Goal: Task Accomplishment & Management: Complete application form

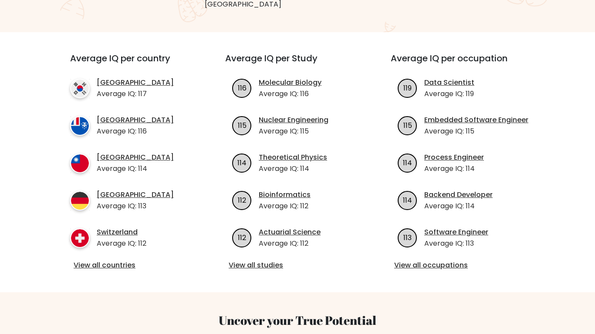
scroll to position [285, 0]
click at [84, 260] on link "View all countries" at bounding box center [132, 265] width 117 height 10
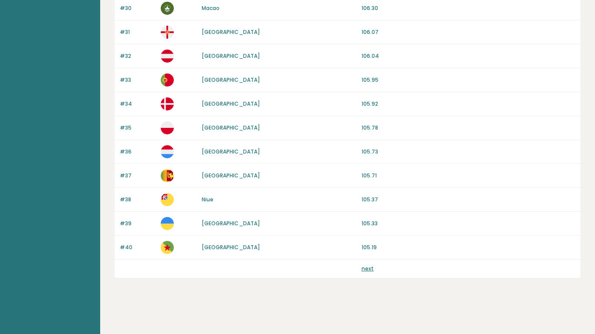
scroll to position [795, 0]
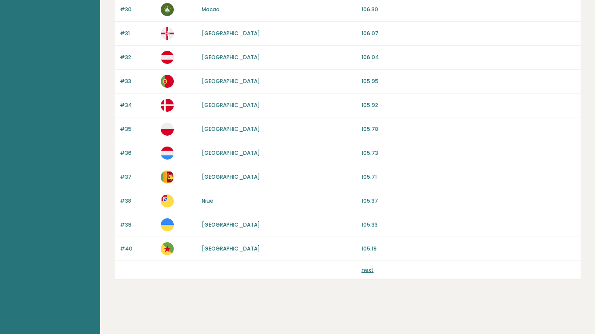
click at [369, 271] on link "next" at bounding box center [367, 269] width 12 height 7
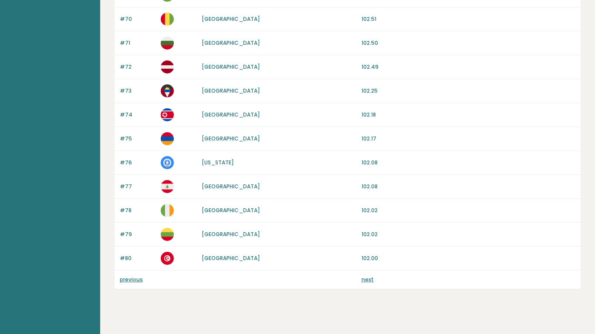
scroll to position [796, 0]
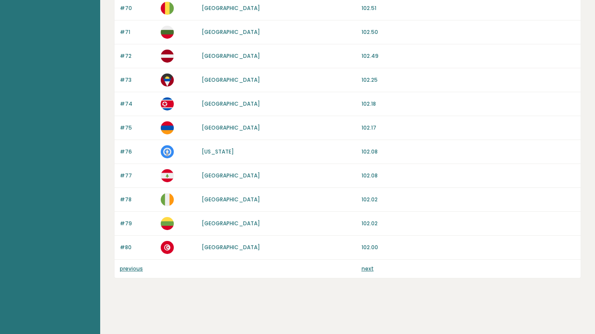
click at [367, 268] on link "next" at bounding box center [367, 268] width 12 height 7
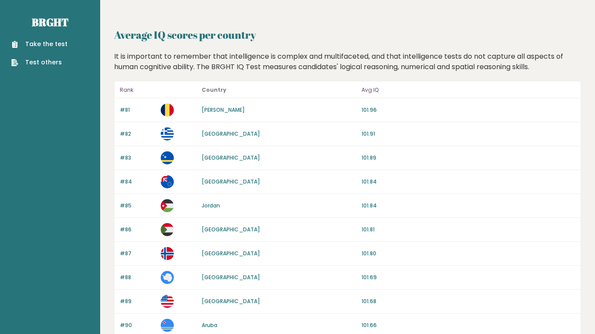
click at [45, 41] on link "Take the test" at bounding box center [39, 44] width 56 height 9
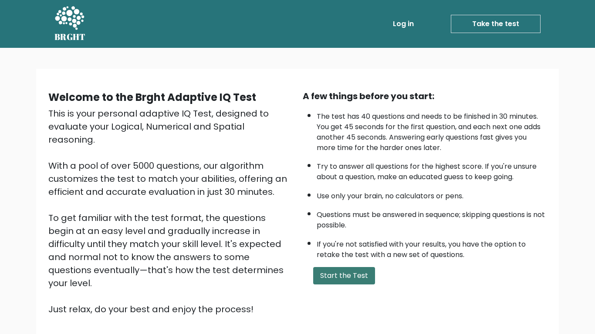
click at [345, 277] on button "Start the Test" at bounding box center [344, 275] width 62 height 17
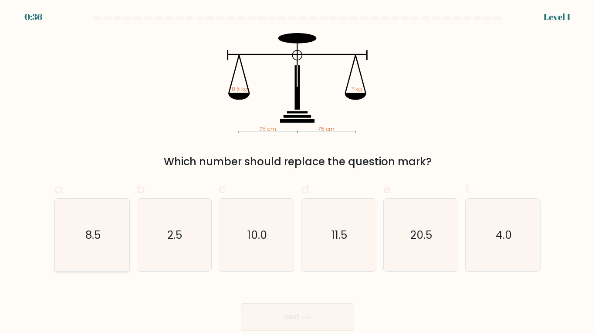
click at [79, 225] on icon "8.5" at bounding box center [92, 235] width 73 height 73
click at [297, 173] on input "a. 8.5" at bounding box center [297, 170] width 0 height 6
radio input "true"
click at [304, 320] on icon at bounding box center [306, 317] width 12 height 5
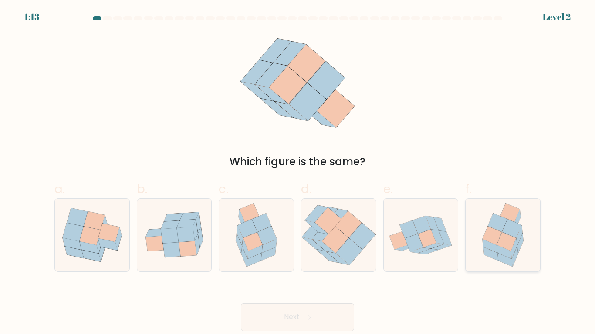
click at [487, 235] on icon at bounding box center [492, 235] width 20 height 19
click at [298, 173] on input "f." at bounding box center [297, 170] width 0 height 6
radio input "true"
click at [257, 321] on button "Next" at bounding box center [297, 317] width 113 height 28
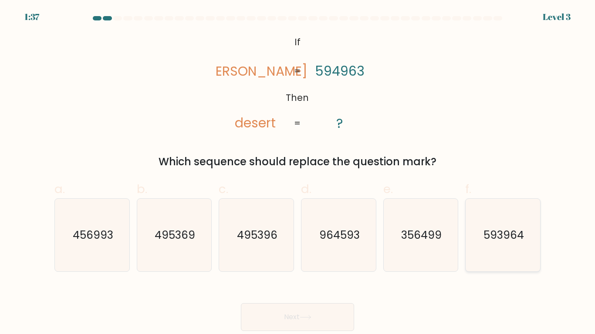
click at [486, 245] on icon "593964" at bounding box center [502, 235] width 73 height 73
click at [298, 173] on input "f. 593964" at bounding box center [297, 170] width 0 height 6
radio input "true"
click at [313, 312] on button "Next" at bounding box center [297, 317] width 113 height 28
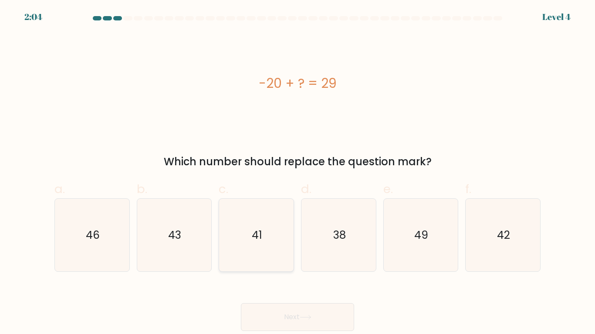
click at [262, 256] on icon "41" at bounding box center [256, 235] width 73 height 73
click at [297, 173] on input "c. 41" at bounding box center [297, 170] width 0 height 6
radio input "true"
click at [269, 309] on button "Next" at bounding box center [297, 317] width 113 height 28
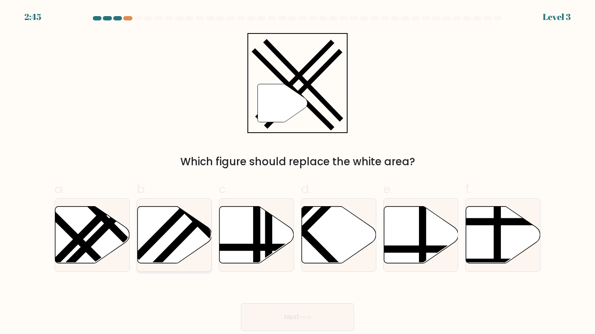
click at [180, 244] on line at bounding box center [205, 213] width 112 height 115
click at [297, 173] on input "b." at bounding box center [297, 170] width 0 height 6
radio input "true"
click at [282, 312] on button "Next" at bounding box center [297, 317] width 113 height 28
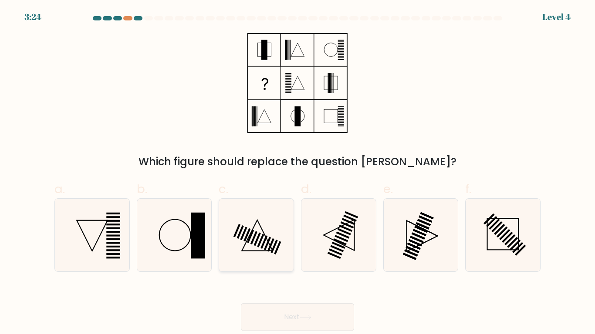
click at [242, 230] on icon at bounding box center [256, 235] width 73 height 73
click at [297, 173] on input "c." at bounding box center [297, 170] width 0 height 6
radio input "true"
click at [301, 327] on button "Next" at bounding box center [297, 317] width 113 height 28
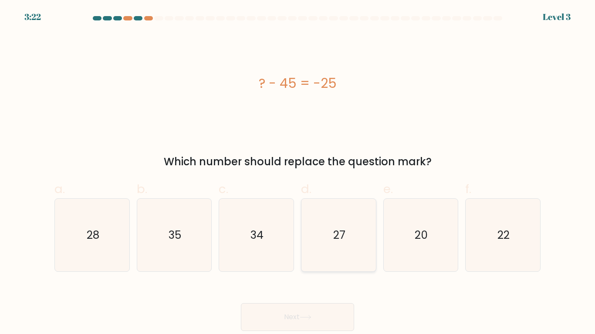
click at [346, 240] on icon "27" at bounding box center [338, 235] width 73 height 73
click at [298, 173] on input "d. 27" at bounding box center [297, 170] width 0 height 6
radio input "true"
click at [290, 323] on button "Next" at bounding box center [297, 317] width 113 height 28
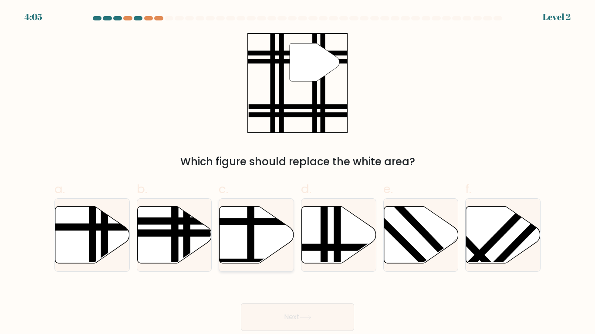
click at [266, 231] on icon at bounding box center [256, 234] width 74 height 57
click at [297, 173] on input "c." at bounding box center [297, 170] width 0 height 6
radio input "true"
click at [283, 311] on button "Next" at bounding box center [297, 317] width 113 height 28
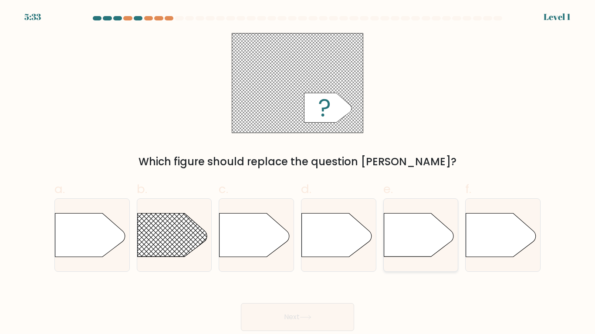
click at [396, 222] on icon at bounding box center [419, 236] width 70 height 44
click at [298, 173] on input "e." at bounding box center [297, 170] width 0 height 6
radio input "true"
click at [194, 247] on rect at bounding box center [126, 198] width 193 height 147
click at [297, 173] on input "b." at bounding box center [297, 170] width 0 height 6
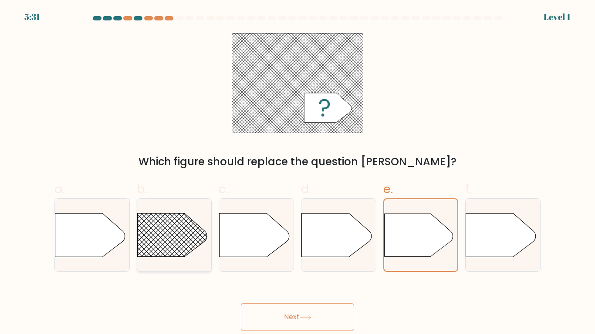
radio input "true"
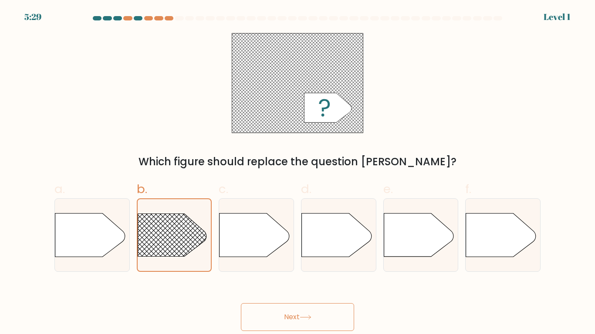
click at [271, 313] on button "Next" at bounding box center [297, 317] width 113 height 28
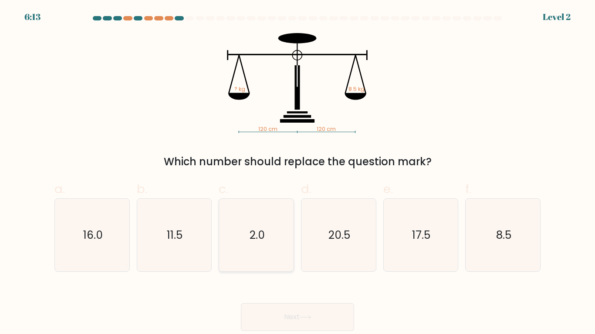
click at [263, 233] on text "2.0" at bounding box center [256, 235] width 15 height 15
click at [297, 173] on input "c. 2.0" at bounding box center [297, 170] width 0 height 6
radio input "true"
click at [263, 318] on button "Next" at bounding box center [297, 317] width 113 height 28
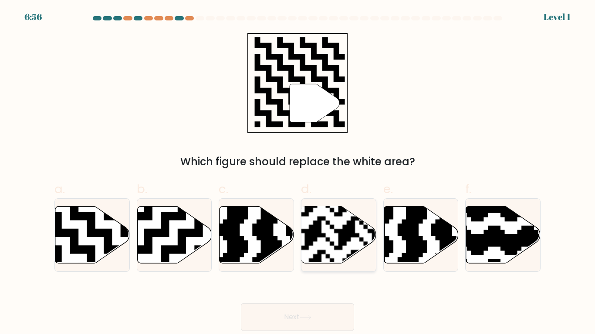
click at [358, 247] on rect at bounding box center [313, 267] width 135 height 135
click at [298, 173] on input "d." at bounding box center [297, 170] width 0 height 6
radio input "true"
click at [298, 307] on button "Next" at bounding box center [297, 317] width 113 height 28
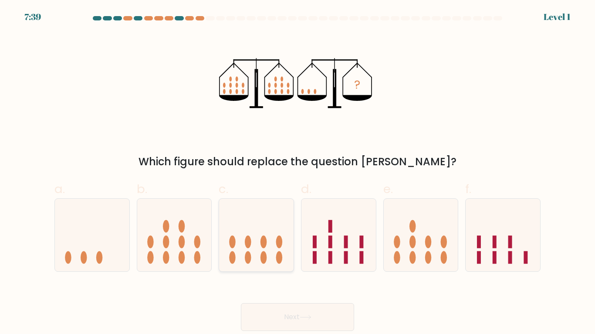
click at [241, 251] on icon at bounding box center [256, 235] width 74 height 61
click at [297, 173] on input "c." at bounding box center [297, 170] width 0 height 6
radio input "true"
click at [286, 314] on button "Next" at bounding box center [297, 317] width 113 height 28
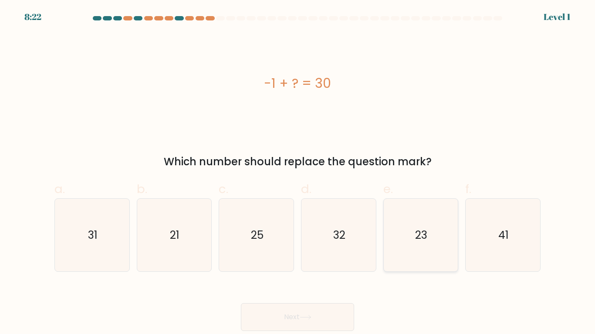
click at [400, 237] on icon "23" at bounding box center [420, 235] width 73 height 73
click at [298, 173] on input "e. 23" at bounding box center [297, 170] width 0 height 6
radio input "true"
click at [291, 316] on button "Next" at bounding box center [297, 317] width 113 height 28
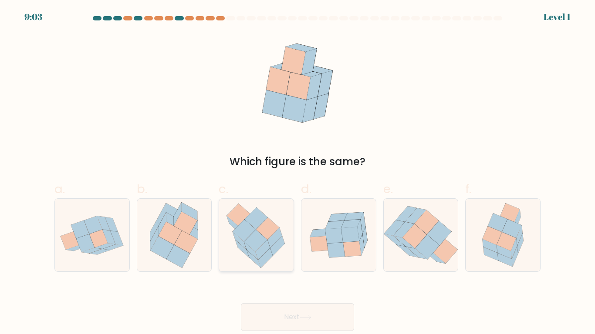
click at [269, 229] on icon at bounding box center [267, 229] width 23 height 22
click at [297, 173] on input "c." at bounding box center [297, 170] width 0 height 6
radio input "true"
click at [283, 313] on button "Next" at bounding box center [297, 317] width 113 height 28
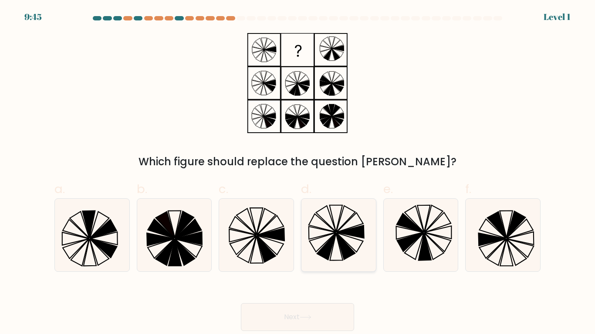
click at [354, 262] on icon at bounding box center [338, 235] width 73 height 73
click at [298, 173] on input "d." at bounding box center [297, 170] width 0 height 6
radio input "true"
click at [277, 314] on button "Next" at bounding box center [297, 317] width 113 height 28
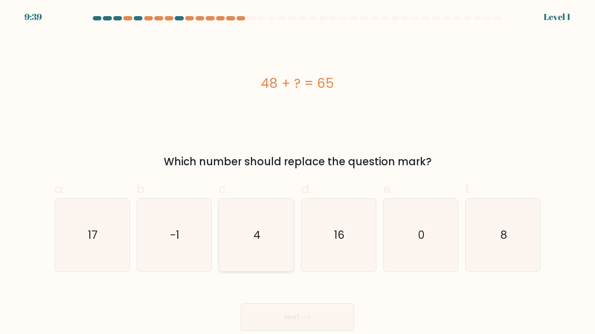
click at [272, 249] on icon "4" at bounding box center [256, 235] width 73 height 73
click at [297, 173] on input "c. 4" at bounding box center [297, 170] width 0 height 6
radio input "true"
click at [278, 313] on button "Next" at bounding box center [297, 317] width 113 height 28
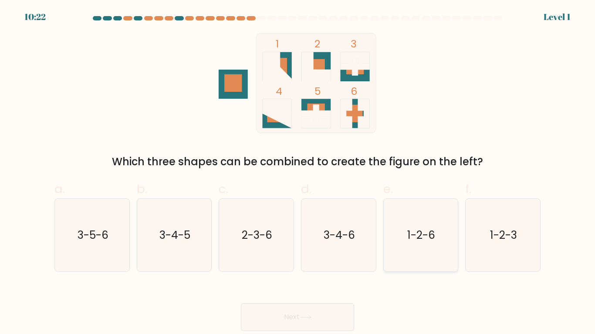
click at [432, 200] on icon "1-2-6" at bounding box center [420, 235] width 73 height 73
click at [298, 173] on input "e. 1-2-6" at bounding box center [297, 170] width 0 height 6
radio input "true"
click at [307, 310] on button "Next" at bounding box center [297, 317] width 113 height 28
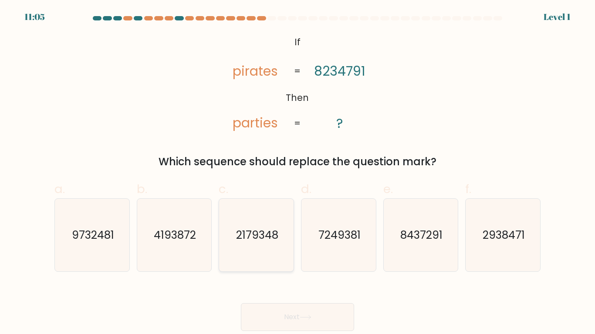
click at [281, 211] on icon "2179348" at bounding box center [256, 235] width 73 height 73
click at [297, 173] on input "c. 2179348" at bounding box center [297, 170] width 0 height 6
radio input "true"
click at [258, 309] on button "Next" at bounding box center [297, 317] width 113 height 28
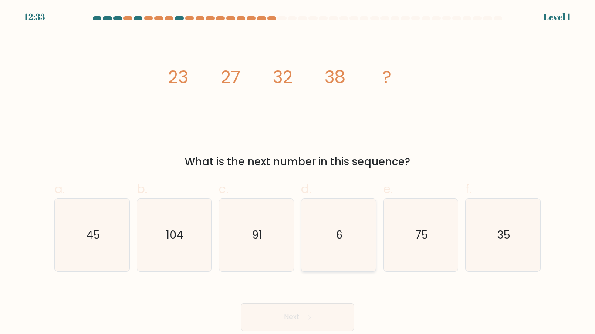
click at [332, 236] on icon "6" at bounding box center [338, 235] width 73 height 73
click at [298, 173] on input "d. 6" at bounding box center [297, 170] width 0 height 6
radio input "true"
click at [302, 307] on button "Next" at bounding box center [297, 317] width 113 height 28
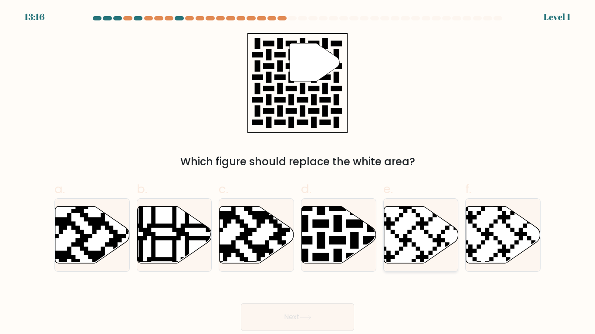
click at [405, 235] on icon at bounding box center [394, 204] width 135 height 135
click at [298, 173] on input "e." at bounding box center [297, 170] width 0 height 6
radio input "true"
click at [349, 242] on icon at bounding box center [339, 234] width 74 height 57
click at [298, 173] on input "d." at bounding box center [297, 170] width 0 height 6
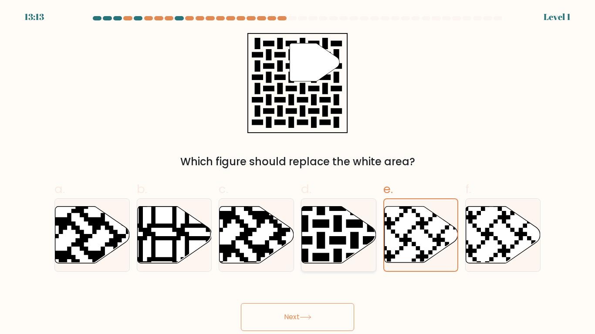
radio input "true"
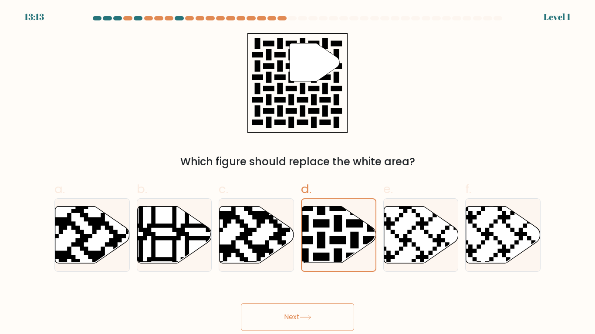
click at [308, 313] on button "Next" at bounding box center [297, 317] width 113 height 28
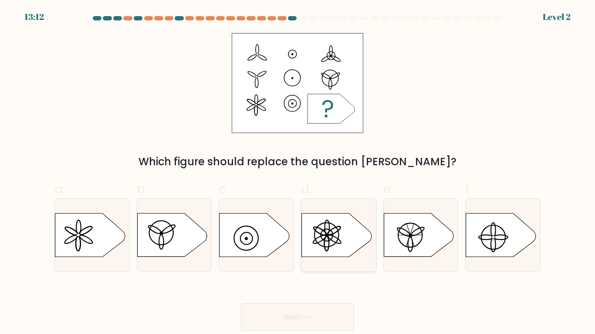
click at [303, 216] on icon at bounding box center [337, 236] width 70 height 44
click at [298, 173] on input "d." at bounding box center [297, 170] width 0 height 6
radio input "true"
click at [288, 312] on button "Next" at bounding box center [297, 317] width 113 height 28
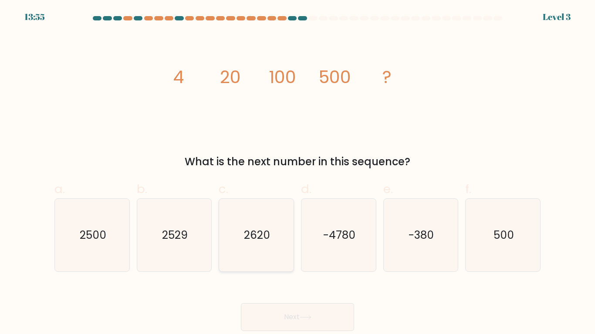
click at [262, 258] on icon "2620" at bounding box center [256, 235] width 73 height 73
click at [297, 173] on input "c. 2620" at bounding box center [297, 170] width 0 height 6
radio input "true"
click at [267, 315] on button "Next" at bounding box center [297, 317] width 113 height 28
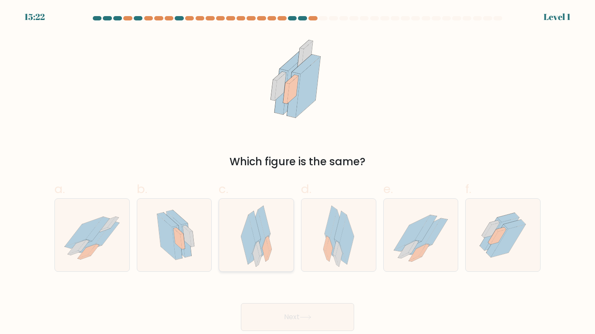
click at [276, 255] on div at bounding box center [256, 236] width 75 height 74
click at [297, 173] on input "c." at bounding box center [297, 170] width 0 height 6
radio input "true"
click at [274, 310] on button "Next" at bounding box center [297, 317] width 113 height 28
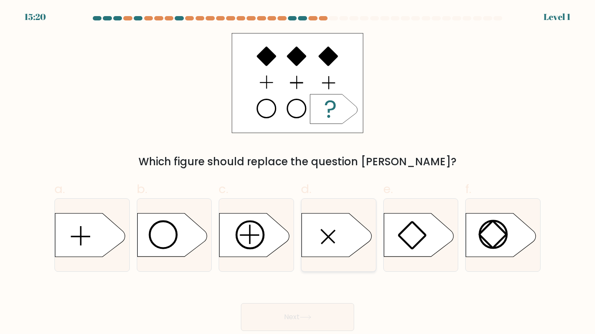
click at [337, 242] on icon at bounding box center [337, 236] width 70 height 44
click at [298, 173] on input "d." at bounding box center [297, 170] width 0 height 6
radio input "true"
click at [301, 317] on icon at bounding box center [306, 317] width 12 height 5
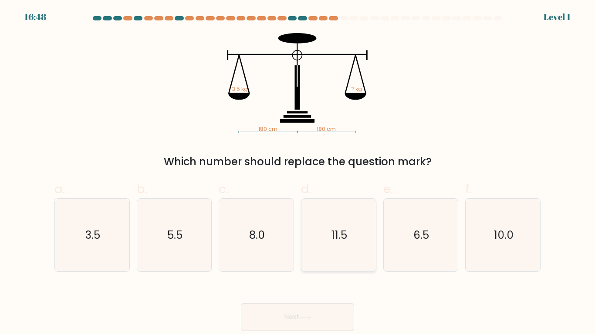
click at [333, 229] on text "11.5" at bounding box center [339, 235] width 16 height 15
click at [298, 173] on input "d. 11.5" at bounding box center [297, 170] width 0 height 6
radio input "true"
click at [293, 296] on div "Next" at bounding box center [297, 307] width 496 height 49
click at [288, 313] on button "Next" at bounding box center [297, 317] width 113 height 28
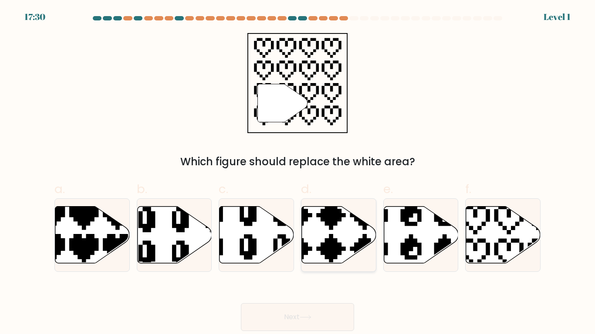
click at [348, 222] on icon at bounding box center [339, 234] width 74 height 57
click at [298, 173] on input "d." at bounding box center [297, 170] width 0 height 6
radio input "true"
click at [305, 312] on button "Next" at bounding box center [297, 317] width 113 height 28
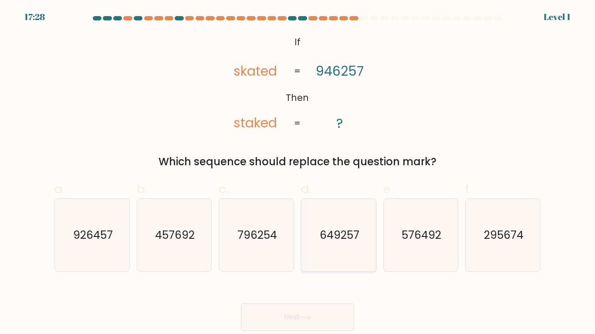
click at [313, 256] on icon "649257" at bounding box center [338, 235] width 73 height 73
click at [298, 173] on input "d. 649257" at bounding box center [297, 170] width 0 height 6
radio input "true"
click at [291, 317] on button "Next" at bounding box center [297, 317] width 113 height 28
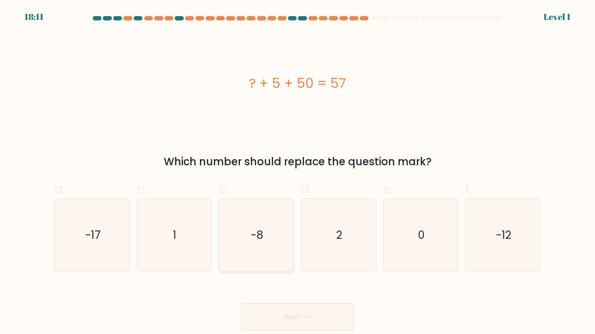
click at [272, 256] on icon "-8" at bounding box center [256, 235] width 73 height 73
click at [297, 173] on input "c. -8" at bounding box center [297, 170] width 0 height 6
radio input "true"
click at [267, 308] on button "Next" at bounding box center [297, 317] width 113 height 28
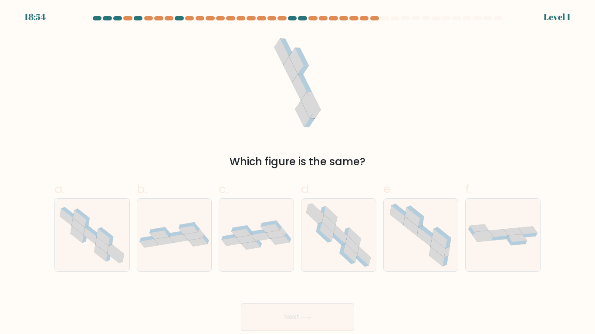
click at [376, 195] on div "d." at bounding box center [338, 226] width 82 height 92
click at [413, 211] on icon at bounding box center [415, 212] width 17 height 12
click at [298, 173] on input "e." at bounding box center [297, 170] width 0 height 6
radio input "true"
click at [321, 312] on button "Next" at bounding box center [297, 317] width 113 height 28
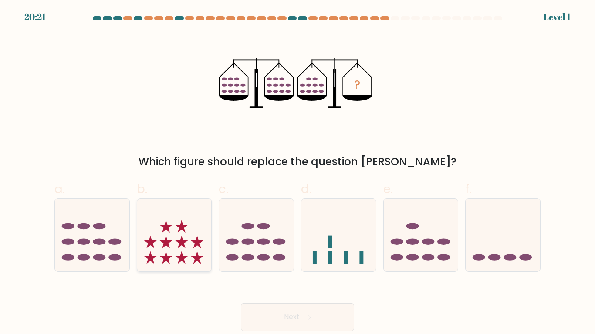
click at [188, 253] on icon at bounding box center [174, 235] width 74 height 61
click at [297, 173] on input "b." at bounding box center [297, 170] width 0 height 6
radio input "true"
click at [282, 319] on button "Next" at bounding box center [297, 317] width 113 height 28
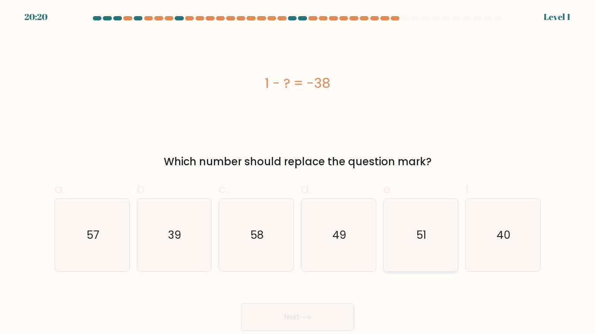
click at [385, 240] on icon "51" at bounding box center [420, 235] width 73 height 73
click at [298, 173] on input "e. 51" at bounding box center [297, 170] width 0 height 6
radio input "true"
click at [267, 266] on icon "58" at bounding box center [256, 235] width 73 height 73
click at [297, 173] on input "c. 58" at bounding box center [297, 170] width 0 height 6
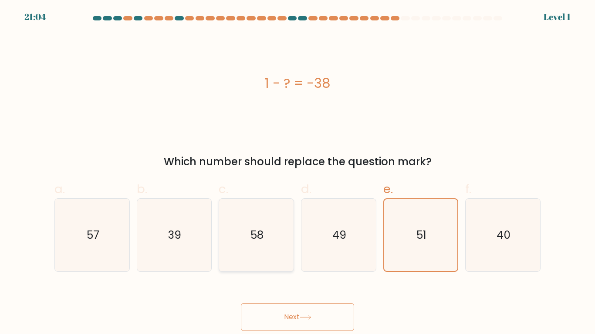
radio input "true"
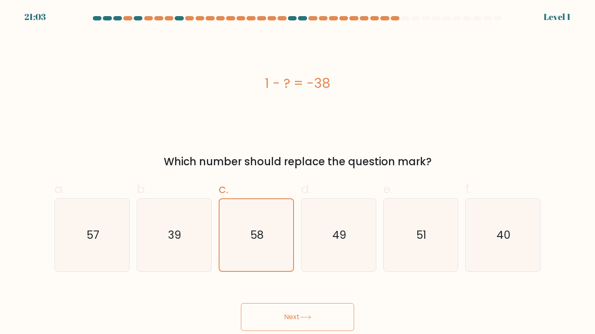
click at [266, 325] on button "Next" at bounding box center [297, 317] width 113 height 28
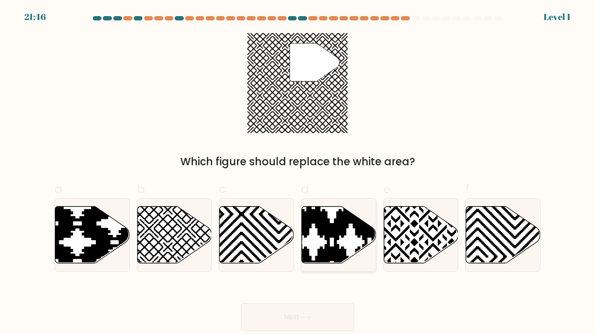
click at [309, 229] on icon at bounding box center [339, 234] width 74 height 57
click at [298, 173] on input "d." at bounding box center [297, 170] width 0 height 6
radio input "true"
click at [285, 314] on button "Next" at bounding box center [297, 317] width 113 height 28
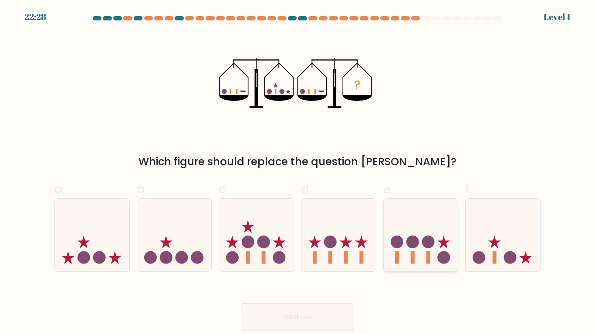
click at [427, 248] on icon at bounding box center [421, 235] width 74 height 61
click at [298, 173] on input "e." at bounding box center [297, 170] width 0 height 6
radio input "true"
click at [326, 320] on button "Next" at bounding box center [297, 317] width 113 height 28
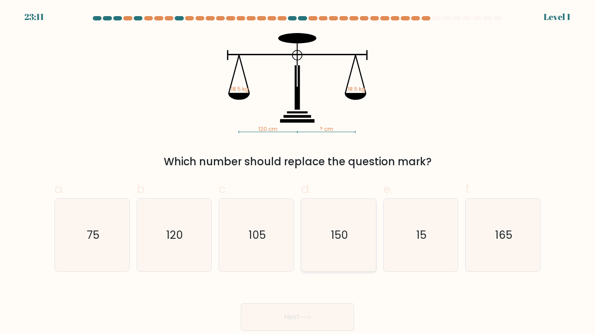
click at [310, 252] on icon "150" at bounding box center [338, 235] width 73 height 73
click at [298, 173] on input "d. 150" at bounding box center [297, 170] width 0 height 6
radio input "true"
click at [308, 314] on button "Next" at bounding box center [297, 317] width 113 height 28
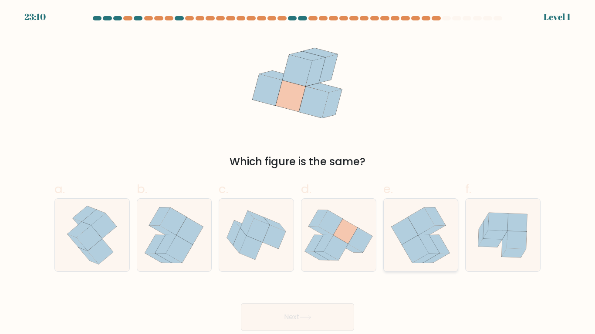
click at [390, 242] on icon at bounding box center [420, 235] width 66 height 73
click at [298, 173] on input "e." at bounding box center [297, 170] width 0 height 6
radio input "true"
click at [299, 315] on button "Next" at bounding box center [297, 317] width 113 height 28
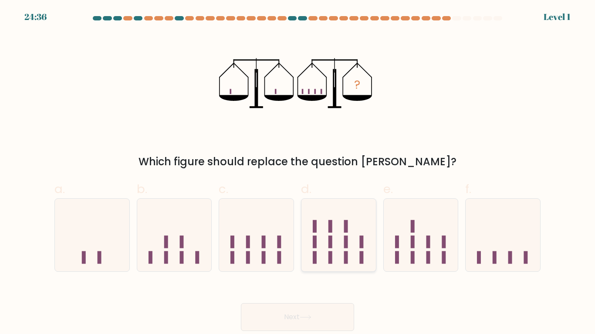
click at [314, 252] on rect at bounding box center [315, 257] width 4 height 13
click at [298, 173] on input "d." at bounding box center [297, 170] width 0 height 6
radio input "true"
click at [293, 312] on button "Next" at bounding box center [297, 317] width 113 height 28
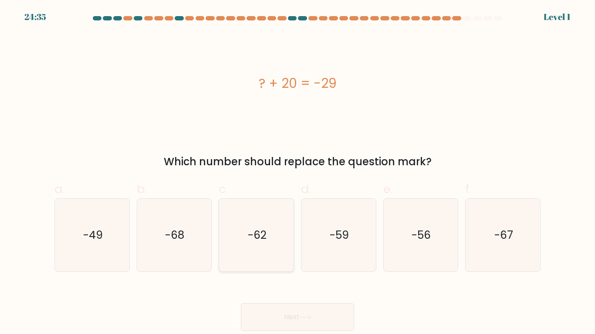
click at [260, 234] on text "-62" at bounding box center [257, 235] width 19 height 15
click at [297, 173] on input "c. -62" at bounding box center [297, 170] width 0 height 6
radio input "true"
click at [267, 313] on button "Next" at bounding box center [297, 317] width 113 height 28
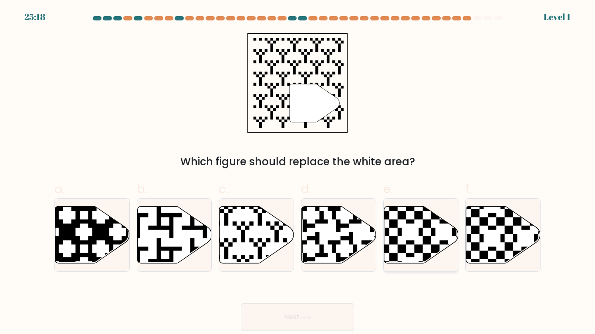
click at [446, 219] on icon at bounding box center [443, 266] width 135 height 135
click at [298, 173] on input "e." at bounding box center [297, 170] width 0 height 6
radio input "true"
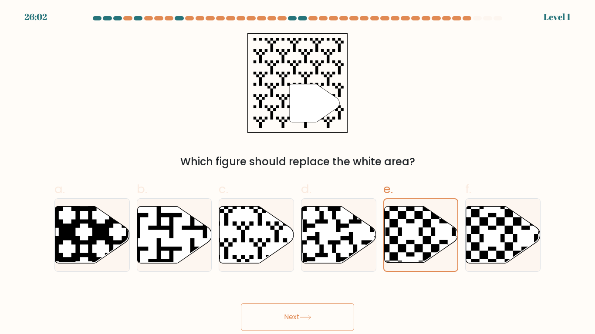
click at [310, 323] on button "Next" at bounding box center [297, 317] width 113 height 28
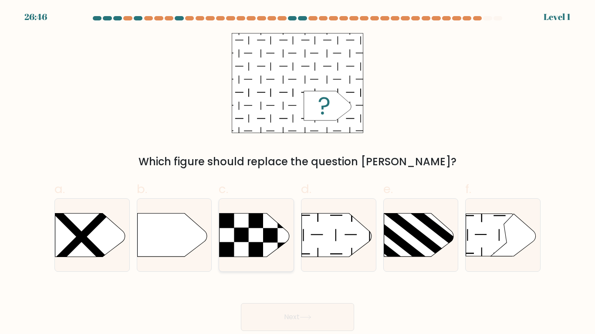
click at [249, 232] on icon at bounding box center [254, 236] width 70 height 44
click at [297, 173] on input "c." at bounding box center [297, 170] width 0 height 6
radio input "true"
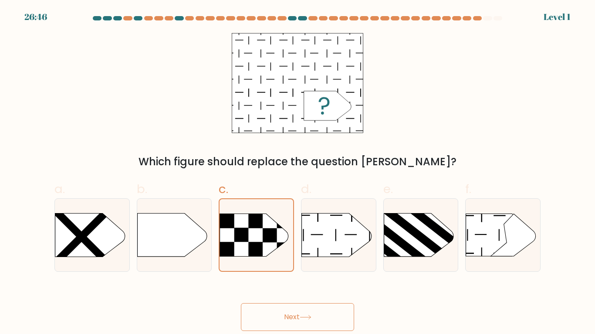
click at [270, 323] on button "Next" at bounding box center [297, 317] width 113 height 28
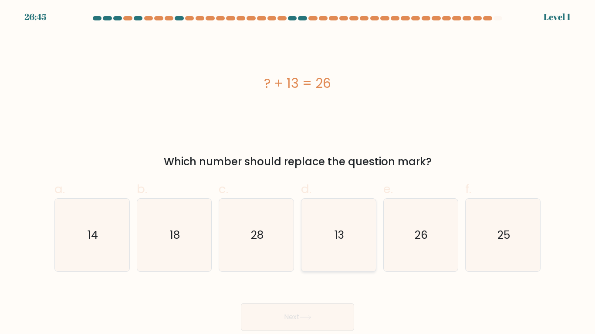
click at [347, 244] on icon "13" at bounding box center [338, 235] width 73 height 73
click at [298, 173] on input "d. 13" at bounding box center [297, 170] width 0 height 6
radio input "true"
click at [308, 318] on icon at bounding box center [306, 317] width 12 height 5
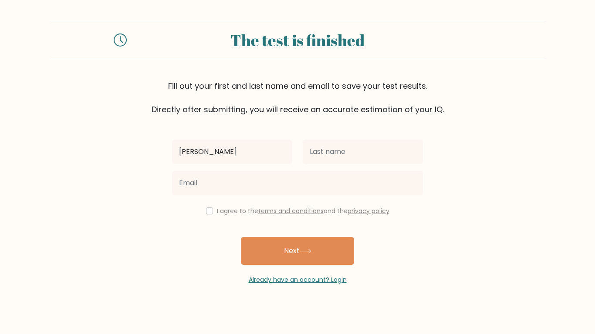
type input "[PERSON_NAME]"
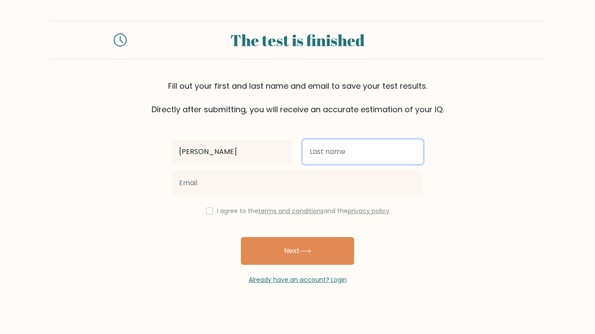
click at [329, 147] on input "text" at bounding box center [363, 152] width 120 height 24
type input "[PERSON_NAME]"
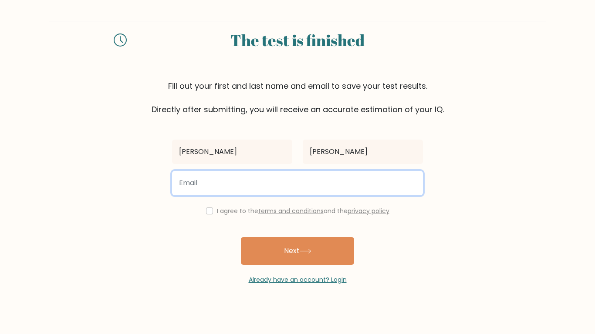
click at [247, 179] on input "email" at bounding box center [297, 183] width 251 height 24
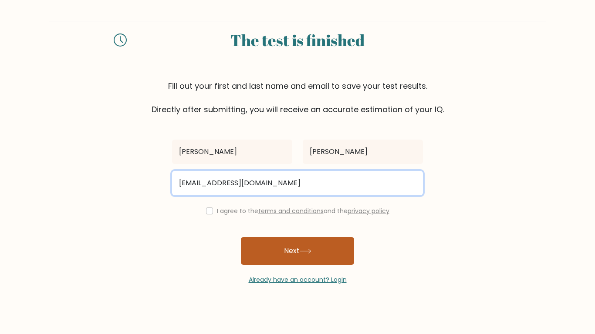
type input "[EMAIL_ADDRESS][DOMAIN_NAME]"
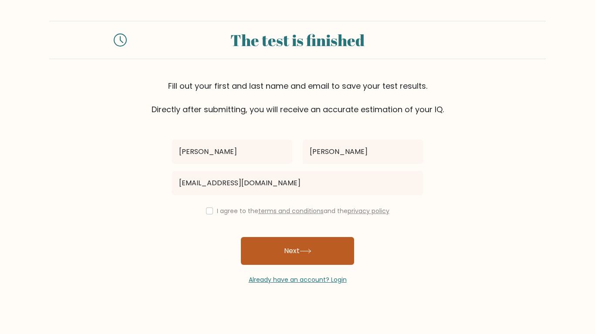
click at [264, 252] on button "Next" at bounding box center [297, 251] width 113 height 28
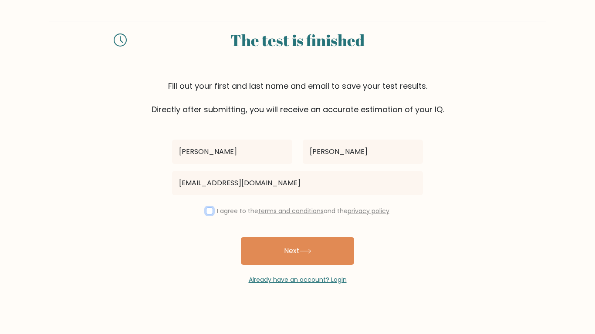
click at [206, 211] on input "checkbox" at bounding box center [209, 211] width 7 height 7
checkbox input "true"
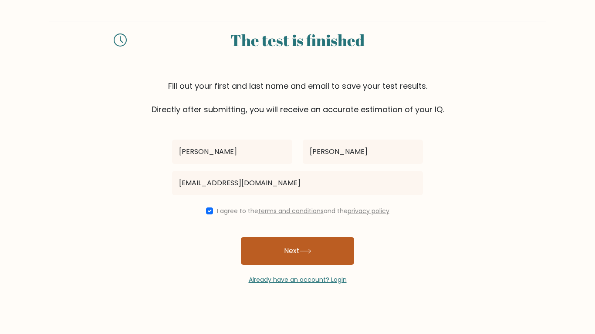
click at [274, 264] on button "Next" at bounding box center [297, 251] width 113 height 28
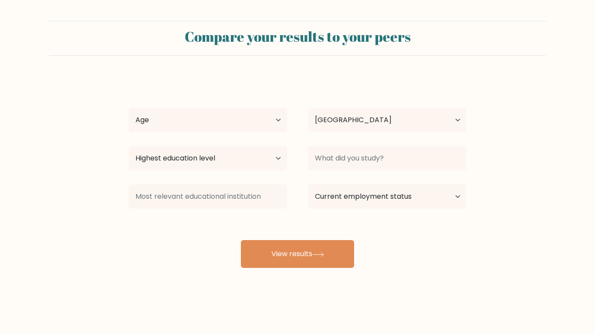
select select "US"
click at [169, 128] on select "Age Under 18 years old 18-24 years old 25-34 years old 35-44 years old 45-54 ye…" at bounding box center [207, 120] width 158 height 24
select select "min_18"
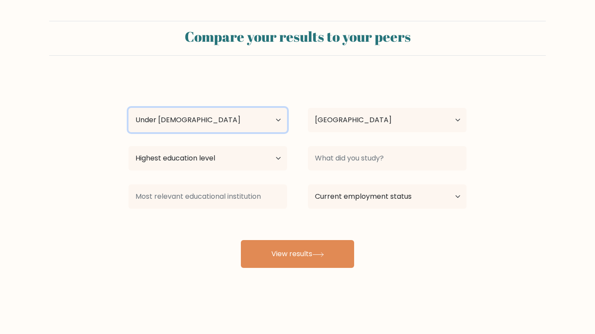
click at [128, 108] on select "Age Under 18 years old 18-24 years old 25-34 years old 35-44 years old 45-54 ye…" at bounding box center [207, 120] width 158 height 24
click at [205, 145] on div "Highest education level No schooling Primary Lower Secondary Upper Secondary Oc…" at bounding box center [207, 158] width 179 height 31
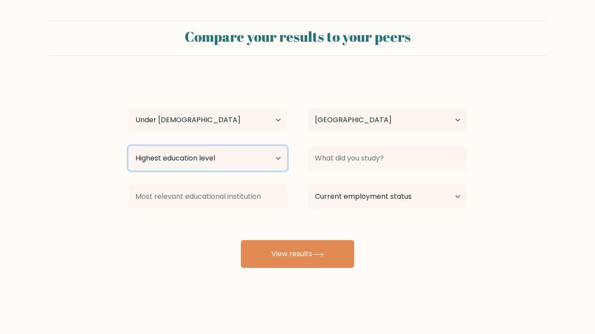
click at [201, 164] on select "Highest education level No schooling Primary Lower Secondary Upper Secondary Oc…" at bounding box center [207, 158] width 158 height 24
select select "primary"
click at [128, 146] on select "Highest education level No schooling Primary Lower Secondary Upper Secondary Oc…" at bounding box center [207, 158] width 158 height 24
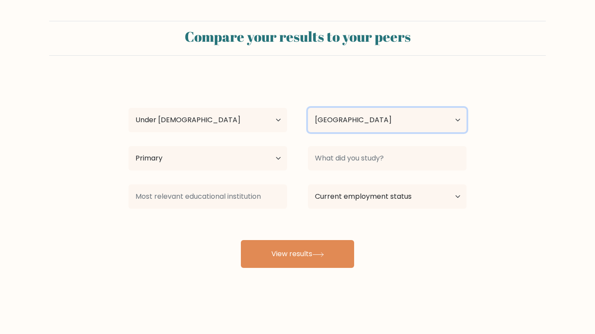
click at [390, 121] on select "Country Afghanistan Albania Algeria American Samoa Andorra Angola Anguilla Anta…" at bounding box center [387, 120] width 158 height 24
click at [289, 141] on div "luca mascarenhas Age Under 18 years old 18-24 years old 25-34 years old 35-44 y…" at bounding box center [297, 173] width 348 height 192
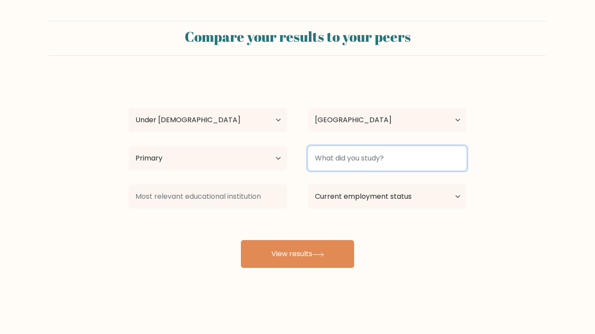
click at [338, 150] on input at bounding box center [387, 158] width 158 height 24
type input "school"
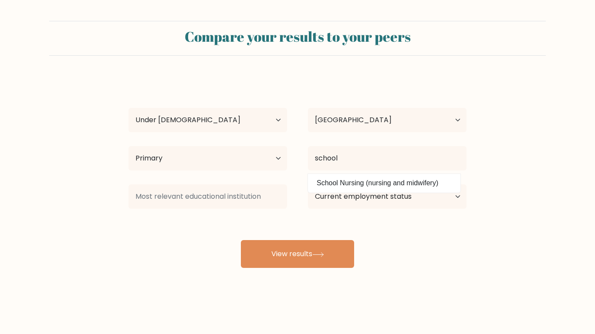
click at [274, 217] on div "luca mascarenhas Age Under 18 years old 18-24 years old 25-34 years old 35-44 y…" at bounding box center [297, 173] width 348 height 192
click at [330, 194] on select "Current employment status Employed Student Retired Other / prefer not to answer" at bounding box center [387, 197] width 158 height 24
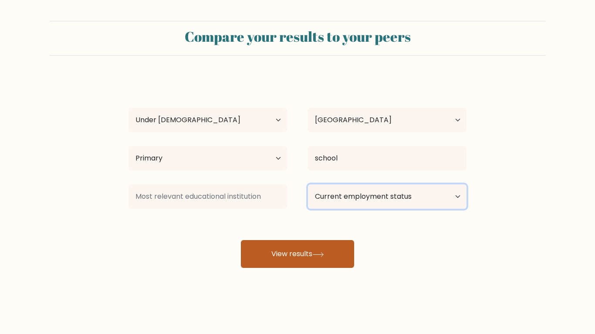
select select "student"
click at [308, 185] on select "Current employment status Employed Student Retired Other / prefer not to answer" at bounding box center [387, 197] width 158 height 24
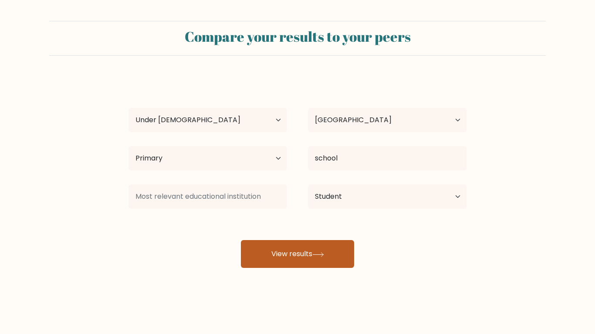
click at [286, 265] on button "View results" at bounding box center [297, 254] width 113 height 28
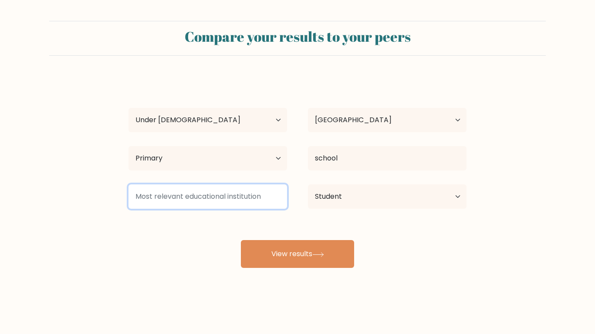
click at [180, 203] on input at bounding box center [207, 197] width 158 height 24
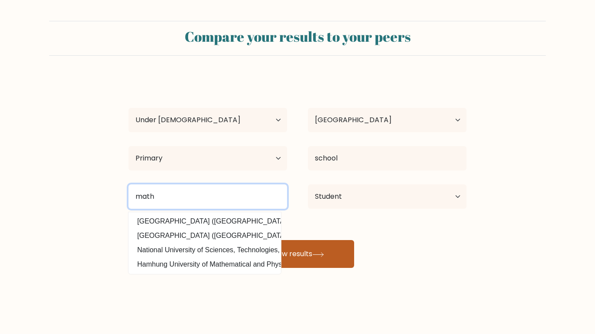
type input "math"
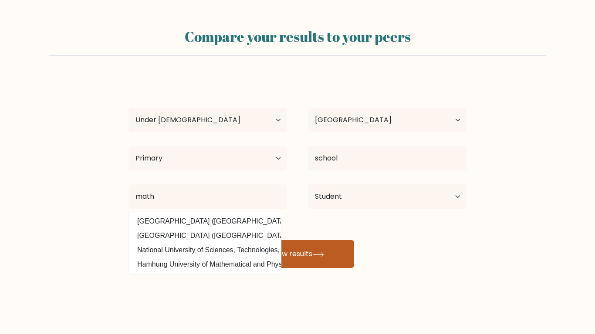
click at [328, 263] on button "View results" at bounding box center [297, 254] width 113 height 28
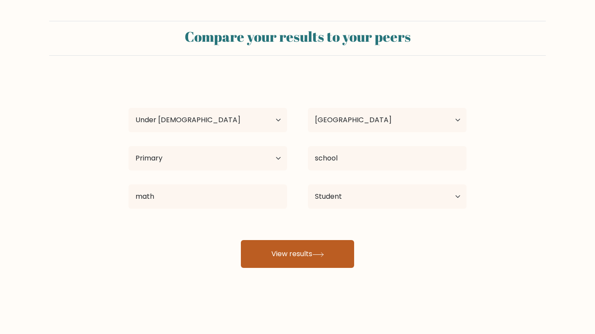
click at [311, 253] on button "View results" at bounding box center [297, 254] width 113 height 28
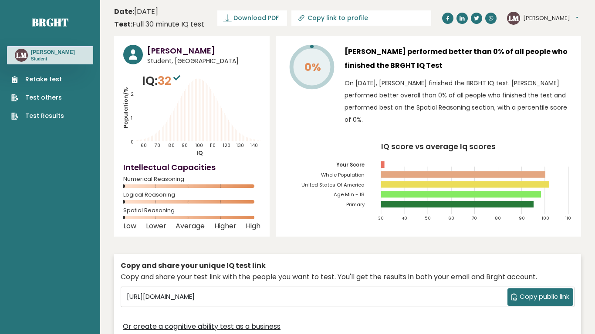
click at [44, 79] on link "Retake test" at bounding box center [37, 79] width 53 height 9
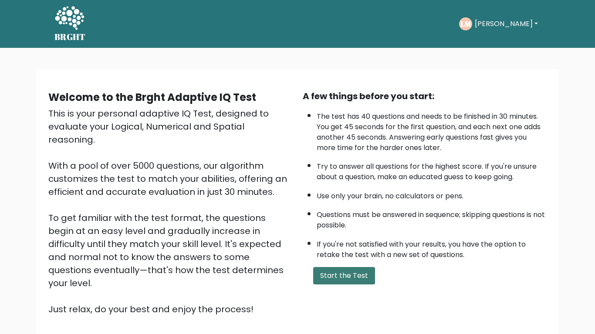
click at [331, 281] on button "Start the Test" at bounding box center [344, 275] width 62 height 17
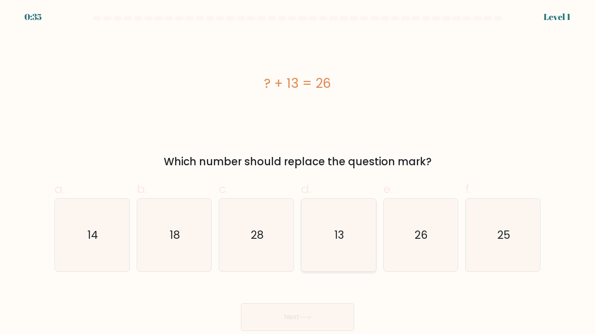
click at [366, 234] on icon "13" at bounding box center [338, 235] width 73 height 73
click at [298, 173] on input "d. 13" at bounding box center [297, 170] width 0 height 6
radio input "true"
click at [264, 316] on button "Next" at bounding box center [297, 317] width 113 height 28
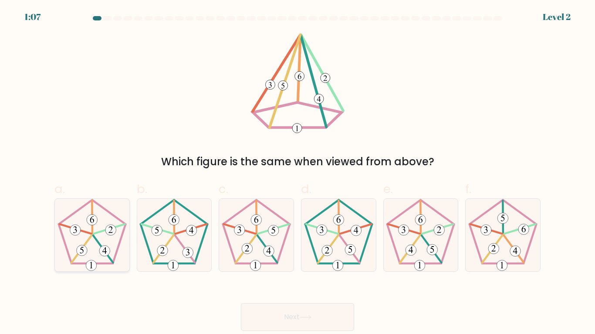
click at [104, 249] on 517 at bounding box center [104, 251] width 11 height 11
click at [297, 173] on input "a." at bounding box center [297, 170] width 0 height 6
radio input "true"
click at [285, 316] on button "Next" at bounding box center [297, 317] width 113 height 28
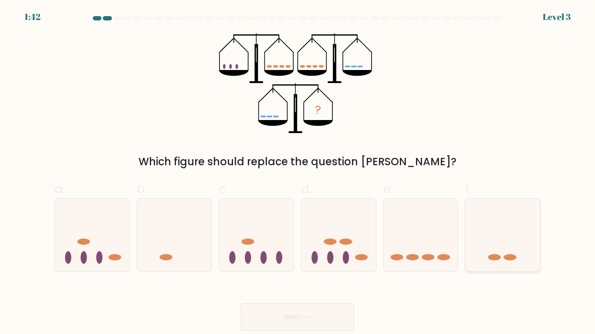
click at [485, 262] on icon at bounding box center [502, 235] width 74 height 61
click at [298, 173] on input "f." at bounding box center [297, 170] width 0 height 6
radio input "true"
click at [274, 318] on button "Next" at bounding box center [297, 317] width 113 height 28
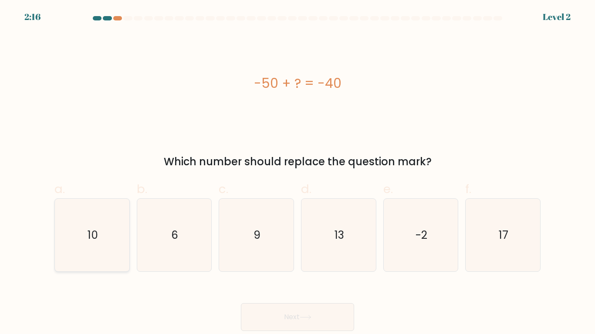
click at [77, 240] on icon "10" at bounding box center [92, 235] width 73 height 73
click at [297, 173] on input "a. 10" at bounding box center [297, 170] width 0 height 6
radio input "true"
click at [274, 311] on button "Next" at bounding box center [297, 317] width 113 height 28
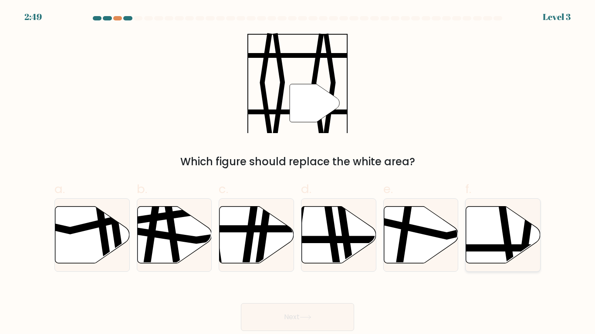
click at [507, 243] on icon at bounding box center [507, 206] width 11 height 150
click at [298, 173] on input "f." at bounding box center [297, 170] width 0 height 6
radio input "true"
click at [310, 317] on icon at bounding box center [306, 317] width 12 height 5
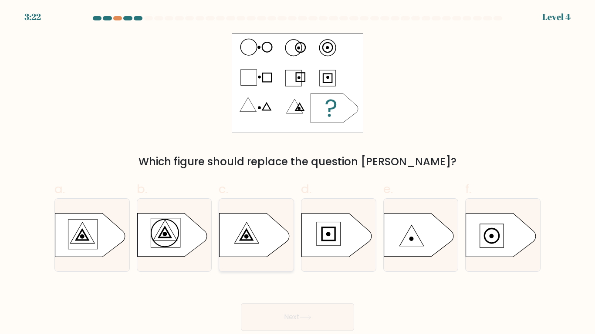
click at [252, 245] on icon at bounding box center [254, 236] width 70 height 44
click at [297, 173] on input "c." at bounding box center [297, 170] width 0 height 6
radio input "true"
click at [268, 311] on button "Next" at bounding box center [297, 317] width 113 height 28
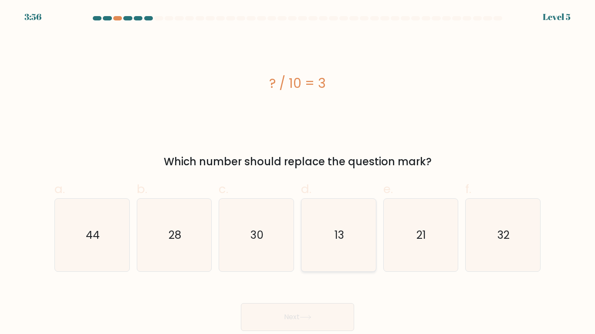
click at [353, 243] on icon "13" at bounding box center [338, 235] width 73 height 73
click at [298, 173] on input "d. 13" at bounding box center [297, 170] width 0 height 6
radio input "true"
click at [298, 319] on button "Next" at bounding box center [297, 317] width 113 height 28
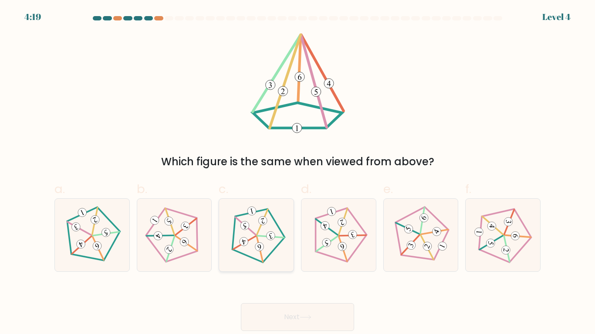
click at [239, 239] on icon at bounding box center [256, 235] width 58 height 58
click at [297, 173] on input "c." at bounding box center [297, 170] width 0 height 6
radio input "true"
click at [287, 327] on button "Next" at bounding box center [297, 317] width 113 height 28
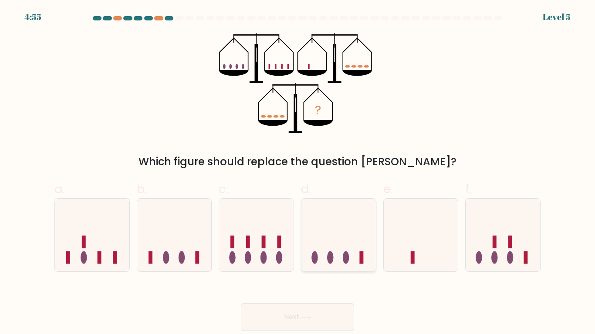
click at [328, 257] on ellipse at bounding box center [330, 257] width 7 height 13
click at [298, 173] on input "d." at bounding box center [297, 170] width 0 height 6
radio input "true"
click at [305, 320] on icon at bounding box center [306, 317] width 12 height 5
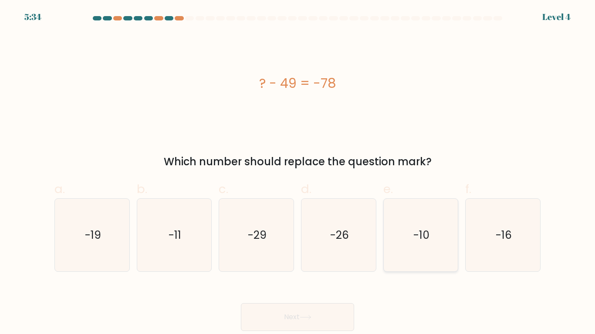
click at [431, 248] on icon "-10" at bounding box center [420, 235] width 73 height 73
click at [298, 173] on input "e. -10" at bounding box center [297, 170] width 0 height 6
radio input "true"
click at [323, 314] on button "Next" at bounding box center [297, 317] width 113 height 28
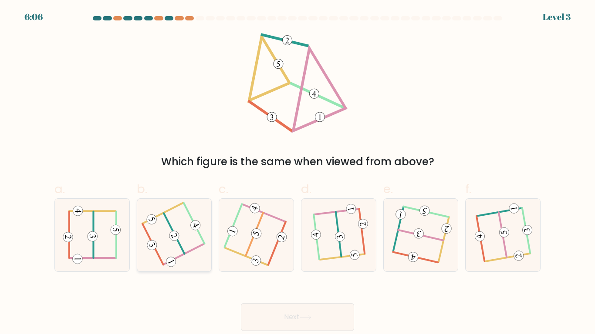
click at [178, 244] on 208 at bounding box center [174, 234] width 21 height 40
click at [297, 173] on input "b." at bounding box center [297, 170] width 0 height 6
radio input "true"
click at [272, 319] on button "Next" at bounding box center [297, 317] width 113 height 28
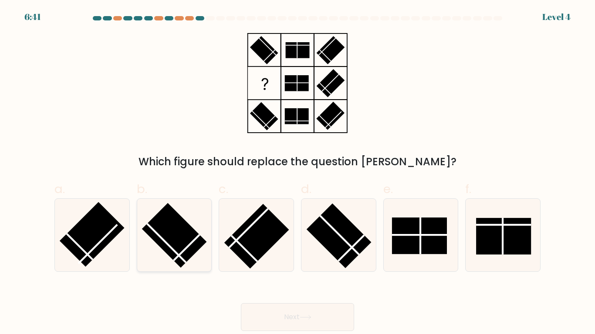
click at [164, 240] on line at bounding box center [166, 243] width 39 height 39
click at [297, 173] on input "b." at bounding box center [297, 170] width 0 height 6
radio input "true"
click at [275, 319] on button "Next" at bounding box center [297, 317] width 113 height 28
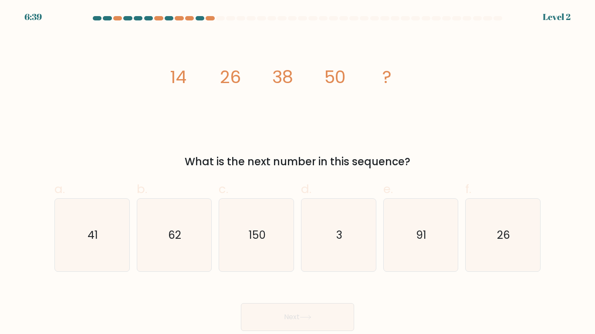
click at [275, 319] on button "Next" at bounding box center [297, 317] width 113 height 28
click at [184, 237] on icon "62" at bounding box center [174, 235] width 73 height 73
click at [297, 173] on input "b. 62" at bounding box center [297, 170] width 0 height 6
radio input "true"
click at [292, 320] on button "Next" at bounding box center [297, 317] width 113 height 28
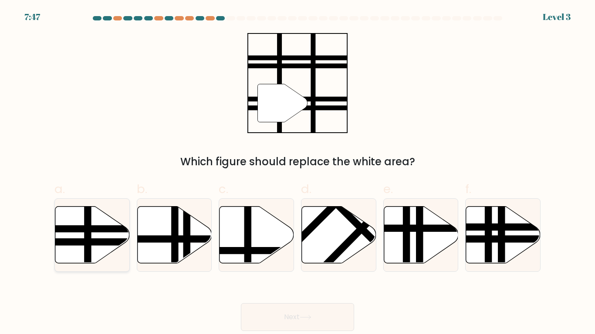
click at [101, 242] on line at bounding box center [115, 242] width 150 height 0
click at [297, 173] on input "a." at bounding box center [297, 170] width 0 height 6
radio input "true"
click at [263, 306] on button "Next" at bounding box center [297, 317] width 113 height 28
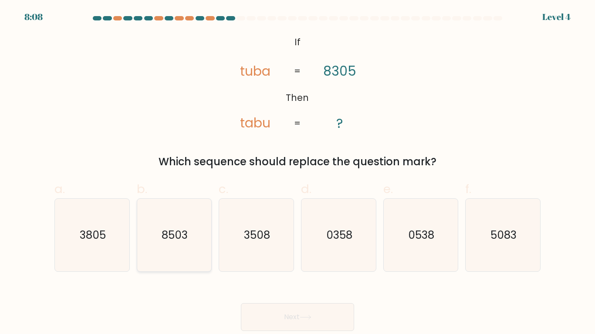
click at [159, 241] on icon "8503" at bounding box center [174, 235] width 73 height 73
click at [297, 173] on input "b. 8503" at bounding box center [297, 170] width 0 height 6
radio input "true"
click at [286, 315] on button "Next" at bounding box center [297, 317] width 113 height 28
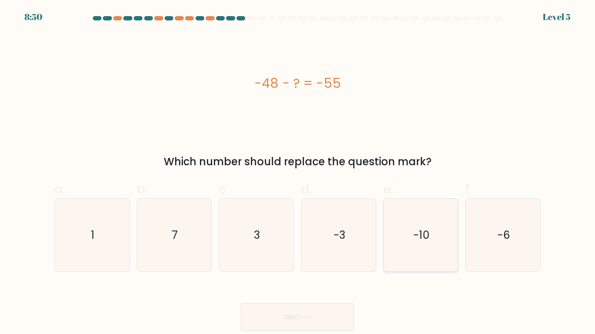
click at [387, 246] on icon "-10" at bounding box center [420, 235] width 73 height 73
click at [298, 173] on input "e. -10" at bounding box center [297, 170] width 0 height 6
radio input "true"
click at [298, 309] on button "Next" at bounding box center [297, 317] width 113 height 28
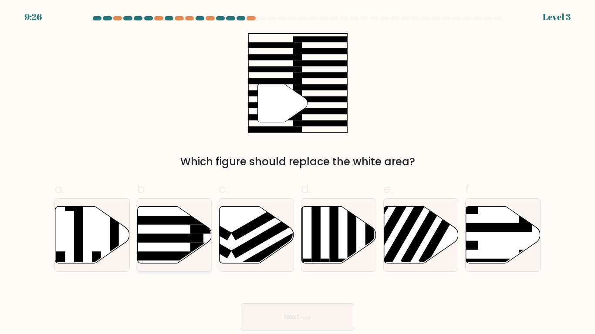
click at [164, 238] on rect at bounding box center [163, 238] width 81 height 9
click at [297, 173] on input "b." at bounding box center [297, 170] width 0 height 6
radio input "true"
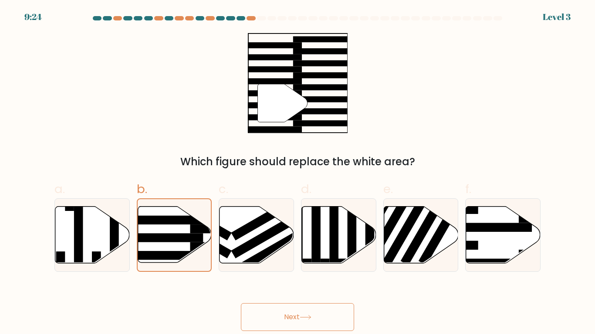
click at [290, 315] on button "Next" at bounding box center [297, 317] width 113 height 28
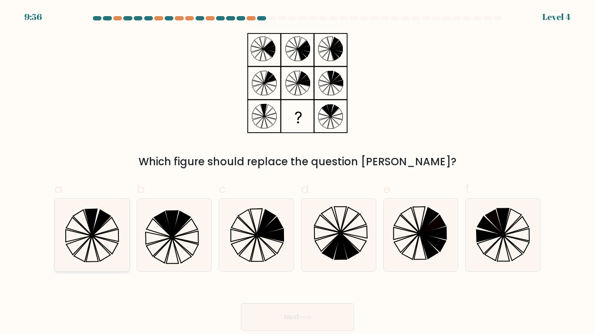
click at [79, 222] on icon at bounding box center [92, 235] width 73 height 73
click at [297, 173] on input "a." at bounding box center [297, 170] width 0 height 6
radio input "true"
click at [280, 323] on button "Next" at bounding box center [297, 317] width 113 height 28
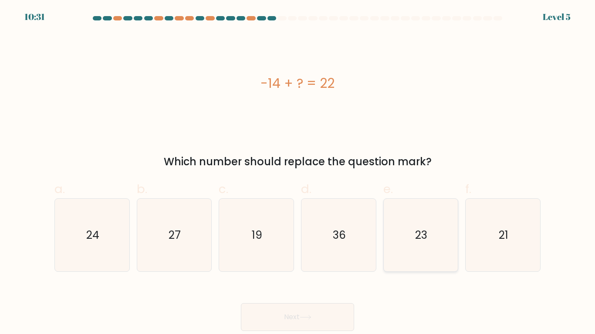
click at [402, 271] on icon "23" at bounding box center [420, 235] width 73 height 73
click at [298, 173] on input "e. 23" at bounding box center [297, 170] width 0 height 6
radio input "true"
click at [305, 311] on button "Next" at bounding box center [297, 317] width 113 height 28
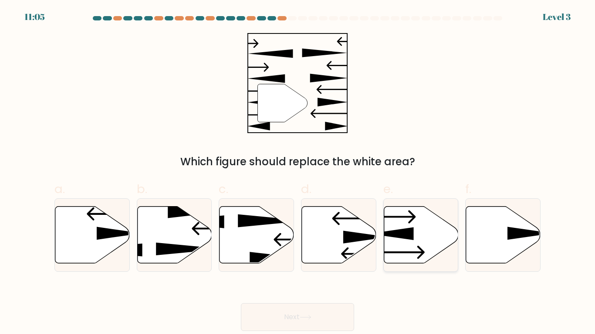
click at [409, 245] on icon at bounding box center [421, 234] width 74 height 57
click at [298, 173] on input "e." at bounding box center [297, 170] width 0 height 6
radio input "true"
click at [305, 326] on button "Next" at bounding box center [297, 317] width 113 height 28
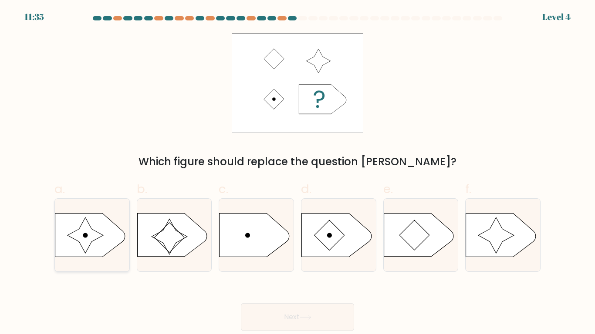
click at [66, 252] on icon at bounding box center [90, 236] width 70 height 44
click at [297, 173] on input "a." at bounding box center [297, 170] width 0 height 6
radio input "true"
click at [285, 311] on button "Next" at bounding box center [297, 317] width 113 height 28
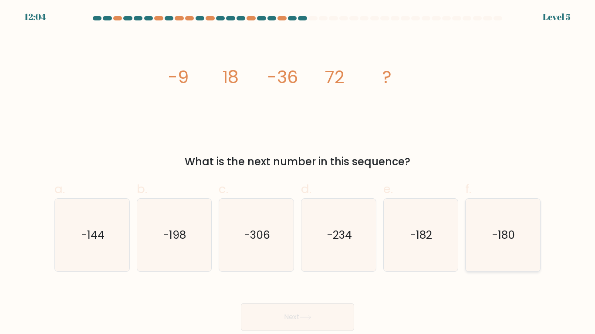
click at [465, 247] on div "-180" at bounding box center [502, 236] width 75 height 74
click at [298, 173] on input "f. -180" at bounding box center [297, 170] width 0 height 6
radio input "true"
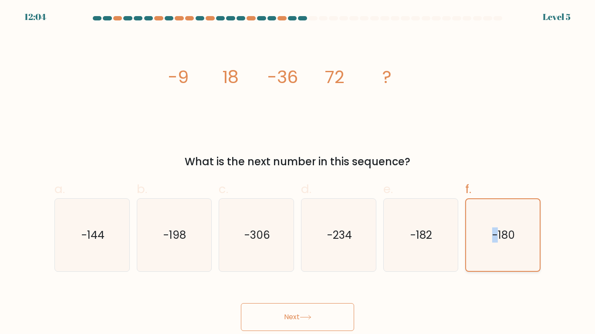
click at [465, 247] on div "-180" at bounding box center [502, 236] width 75 height 74
click at [298, 173] on input "f. -180" at bounding box center [297, 170] width 0 height 6
click at [300, 317] on button "Next" at bounding box center [297, 317] width 113 height 28
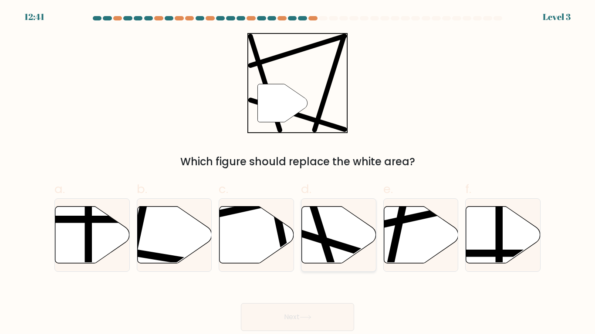
click at [317, 235] on line at bounding box center [361, 252] width 141 height 44
click at [298, 173] on input "d." at bounding box center [297, 170] width 0 height 6
radio input "true"
click at [293, 319] on button "Next" at bounding box center [297, 317] width 113 height 28
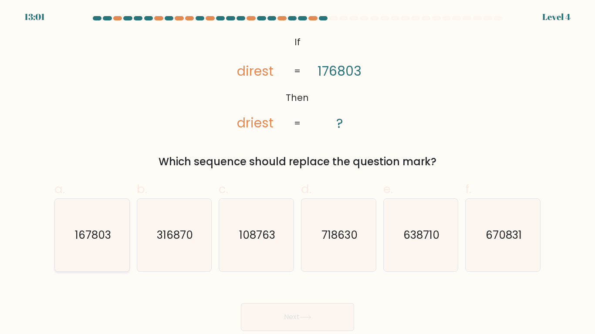
click at [76, 245] on icon "167803" at bounding box center [92, 235] width 73 height 73
click at [297, 173] on input "a. 167803" at bounding box center [297, 170] width 0 height 6
radio input "true"
click at [300, 320] on button "Next" at bounding box center [297, 317] width 113 height 28
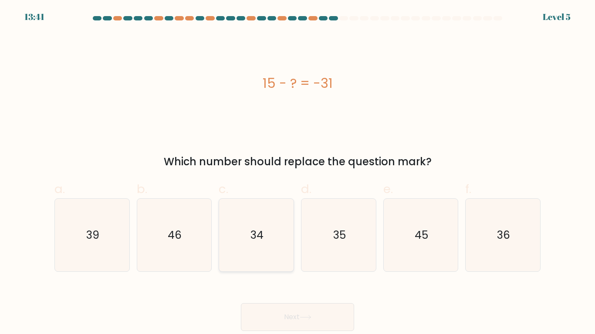
click at [255, 229] on text "34" at bounding box center [256, 235] width 13 height 15
click at [297, 173] on input "c. 34" at bounding box center [297, 170] width 0 height 6
radio input "true"
click at [280, 307] on button "Next" at bounding box center [297, 317] width 113 height 28
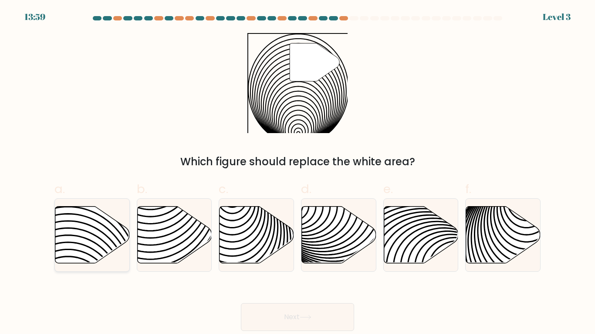
click at [106, 232] on icon at bounding box center [92, 234] width 74 height 57
click at [297, 173] on input "a." at bounding box center [297, 170] width 0 height 6
radio input "true"
click at [273, 316] on button "Next" at bounding box center [297, 317] width 113 height 28
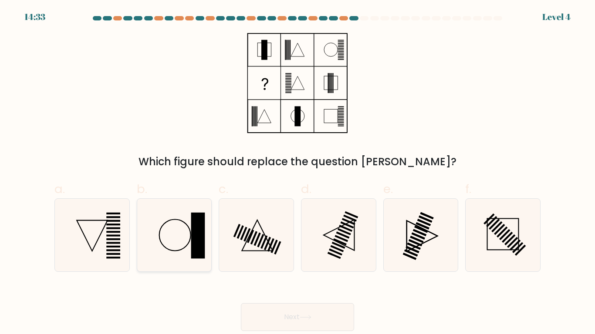
click at [192, 230] on rect at bounding box center [198, 235] width 14 height 46
click at [297, 173] on input "b." at bounding box center [297, 170] width 0 height 6
radio input "true"
click at [273, 316] on button "Next" at bounding box center [297, 317] width 113 height 28
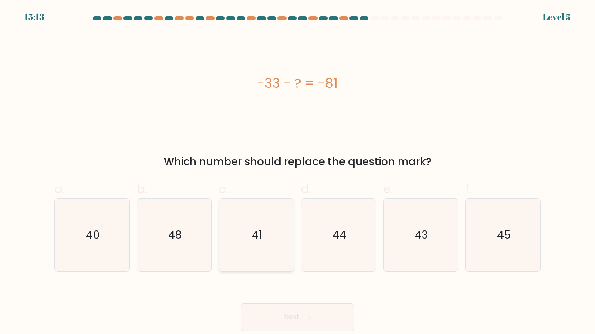
click at [254, 232] on text "41" at bounding box center [257, 235] width 10 height 15
click at [297, 173] on input "c. 41" at bounding box center [297, 170] width 0 height 6
radio input "true"
click at [278, 317] on button "Next" at bounding box center [297, 317] width 113 height 28
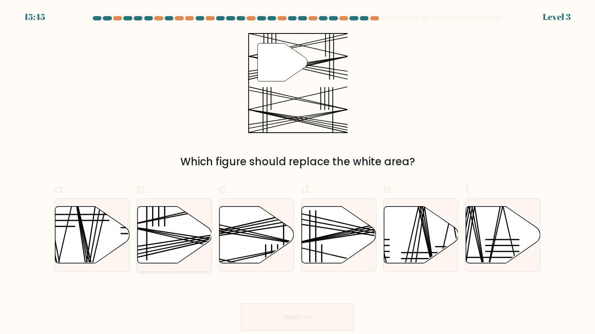
click at [175, 248] on icon at bounding box center [174, 234] width 74 height 57
click at [297, 173] on input "b." at bounding box center [297, 170] width 0 height 6
radio input "true"
click at [278, 315] on button "Next" at bounding box center [297, 317] width 113 height 28
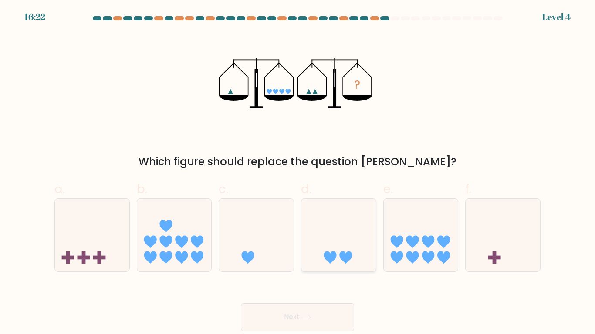
click at [341, 259] on icon at bounding box center [338, 235] width 74 height 61
click at [298, 173] on input "d." at bounding box center [297, 170] width 0 height 6
radio input "true"
click at [287, 314] on button "Next" at bounding box center [297, 317] width 113 height 28
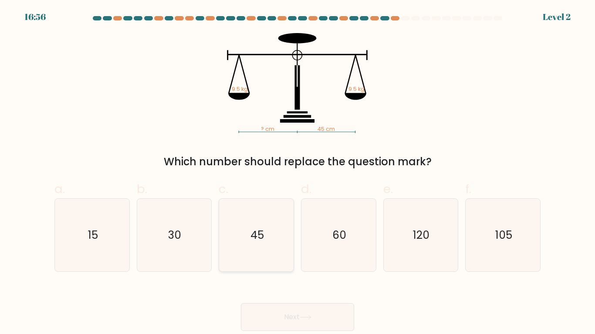
click at [268, 240] on icon "45" at bounding box center [256, 235] width 73 height 73
click at [297, 173] on input "c. 45" at bounding box center [297, 170] width 0 height 6
radio input "true"
click at [281, 316] on button "Next" at bounding box center [297, 317] width 113 height 28
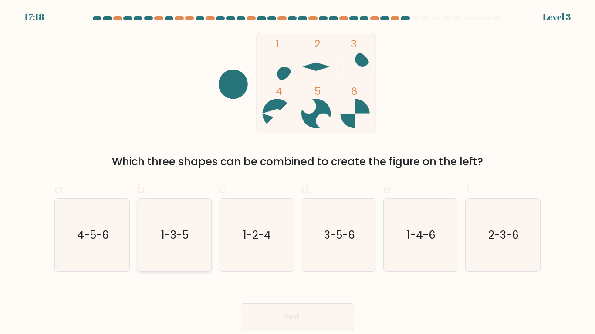
click at [168, 237] on text "1-3-5" at bounding box center [174, 235] width 27 height 15
click at [297, 173] on input "b. 1-3-5" at bounding box center [297, 170] width 0 height 6
radio input "true"
click at [264, 303] on button "Next" at bounding box center [297, 317] width 113 height 28
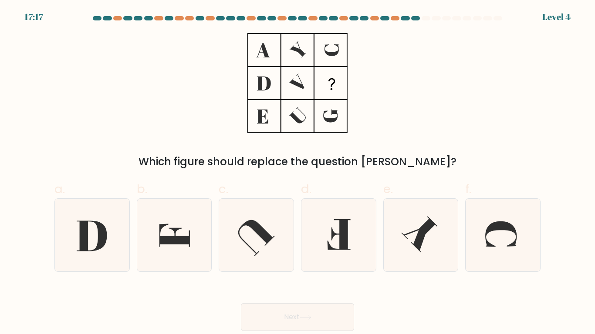
click at [264, 311] on button "Next" at bounding box center [297, 317] width 113 height 28
click at [161, 245] on icon at bounding box center [174, 235] width 73 height 73
click at [297, 173] on input "b." at bounding box center [297, 170] width 0 height 6
radio input "true"
click at [279, 315] on button "Next" at bounding box center [297, 317] width 113 height 28
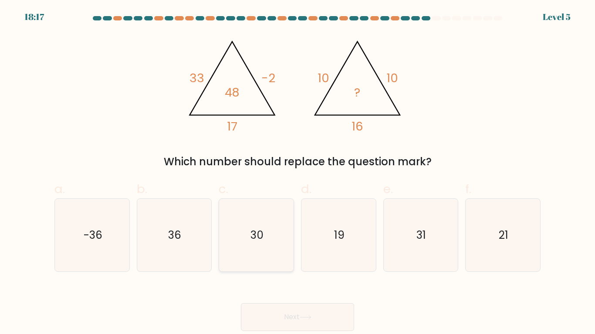
click at [268, 232] on icon "30" at bounding box center [256, 235] width 73 height 73
click at [297, 173] on input "c. 30" at bounding box center [297, 170] width 0 height 6
radio input "true"
click at [313, 314] on button "Next" at bounding box center [297, 317] width 113 height 28
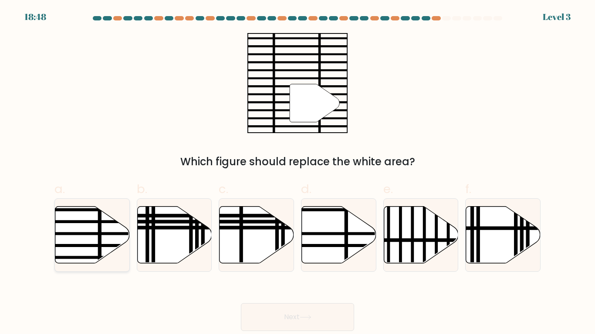
click at [90, 213] on icon at bounding box center [92, 234] width 74 height 57
click at [297, 173] on input "a." at bounding box center [297, 170] width 0 height 6
radio input "true"
click at [258, 315] on button "Next" at bounding box center [297, 317] width 113 height 28
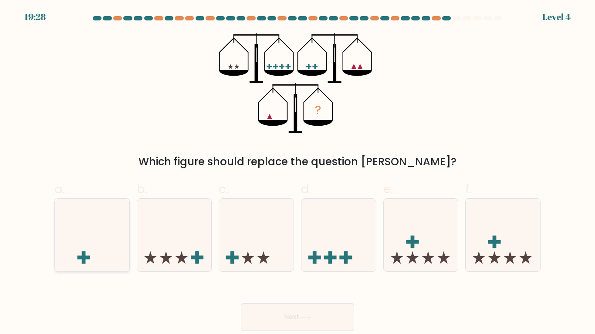
click at [70, 256] on icon at bounding box center [92, 235] width 74 height 61
click at [297, 173] on input "a." at bounding box center [297, 170] width 0 height 6
radio input "true"
click at [286, 319] on button "Next" at bounding box center [297, 317] width 113 height 28
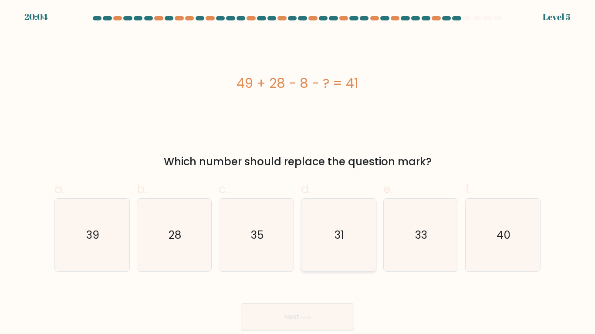
click at [334, 244] on icon "31" at bounding box center [338, 235] width 73 height 73
click at [298, 173] on input "d. 31" at bounding box center [297, 170] width 0 height 6
radio input "true"
click at [308, 311] on button "Next" at bounding box center [297, 317] width 113 height 28
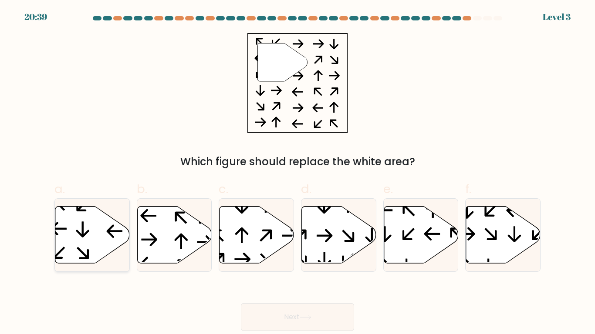
click at [82, 228] on icon at bounding box center [82, 230] width 13 height 16
click at [297, 173] on input "a." at bounding box center [297, 170] width 0 height 6
radio input "true"
click at [261, 312] on button "Next" at bounding box center [297, 317] width 113 height 28
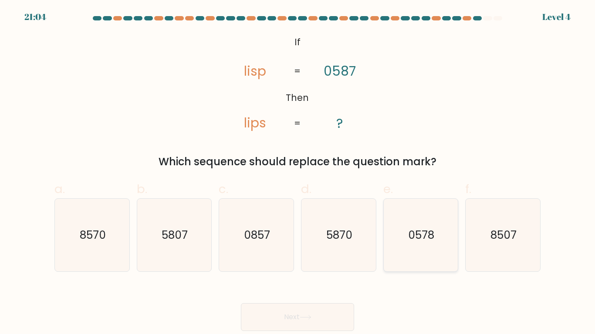
click at [418, 239] on text "0578" at bounding box center [421, 235] width 26 height 15
click at [298, 173] on input "e. 0578" at bounding box center [297, 170] width 0 height 6
radio input "true"
click at [292, 316] on button "Next" at bounding box center [297, 317] width 113 height 28
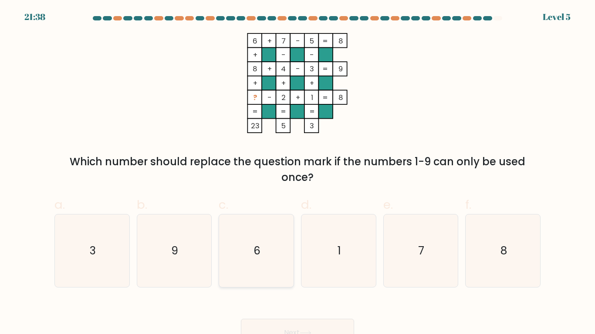
click at [234, 241] on icon "6" at bounding box center [256, 251] width 73 height 73
click at [297, 173] on input "c. 6" at bounding box center [297, 170] width 0 height 6
radio input "true"
click at [282, 328] on button "Next" at bounding box center [297, 333] width 113 height 28
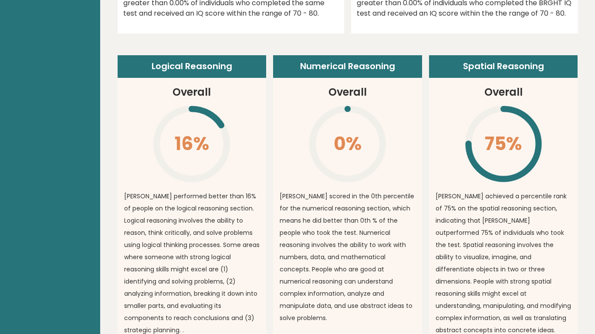
scroll to position [575, 0]
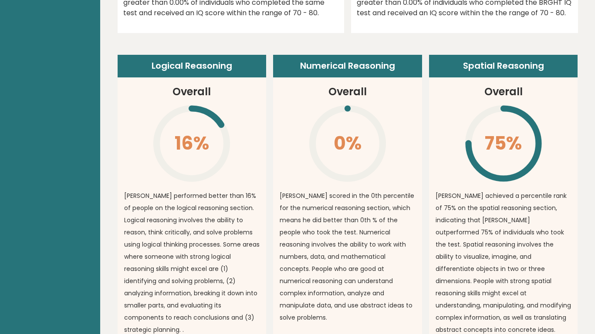
click at [182, 200] on p "[PERSON_NAME] performed better than 16% of people on the logical reasoning sect…" at bounding box center [192, 263] width 136 height 146
